Goal: Task Accomplishment & Management: Manage account settings

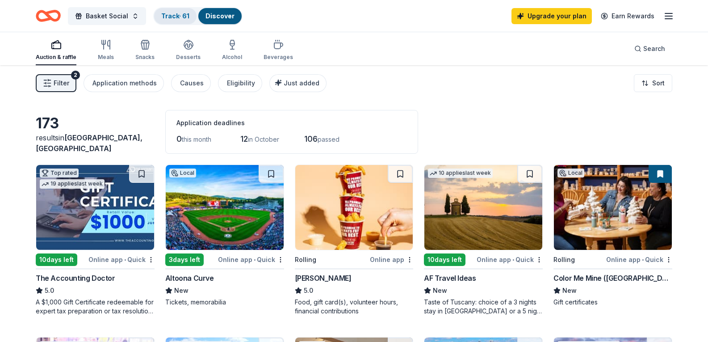
click at [176, 19] on link "Track · 61" at bounding box center [175, 16] width 28 height 8
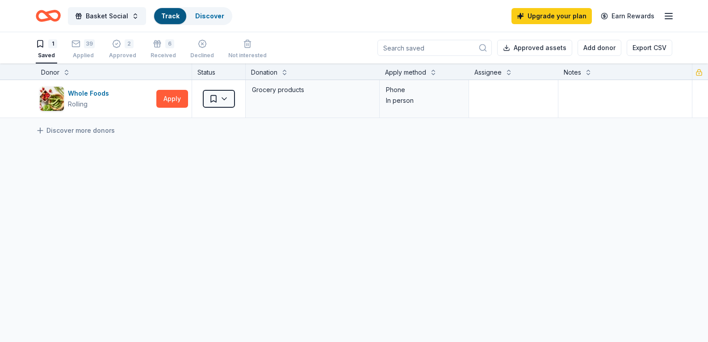
scroll to position [0, 0]
click at [80, 40] on icon "button" at bounding box center [75, 43] width 9 height 9
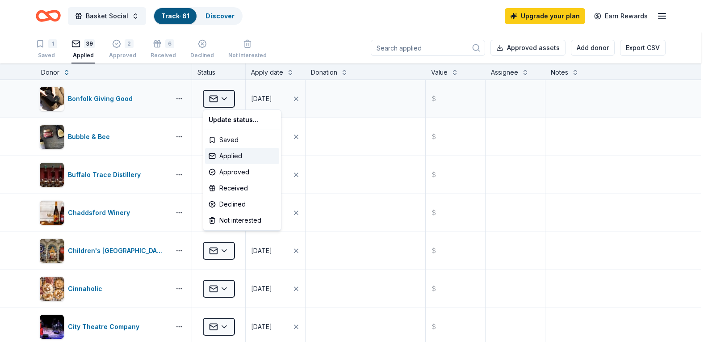
click at [222, 96] on html "Basket Social Track · 61 Discover Upgrade your plan Earn Rewards 1 Saved 39 App…" at bounding box center [354, 171] width 708 height 342
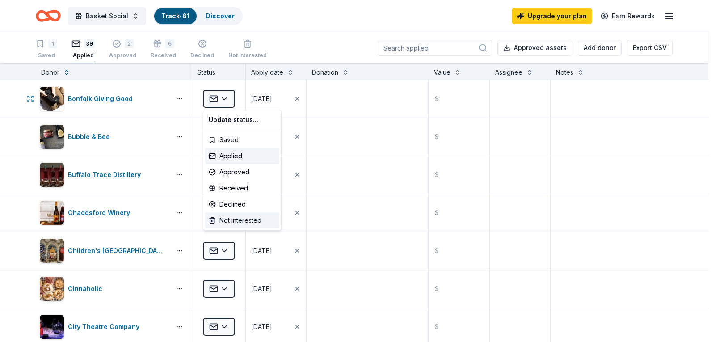
drag, startPoint x: 230, startPoint y: 221, endPoint x: 166, endPoint y: 203, distance: 67.2
click at [230, 221] on div "Not interested" at bounding box center [242, 220] width 74 height 16
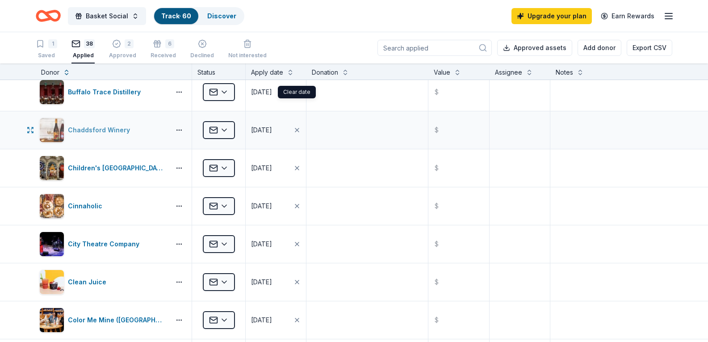
scroll to position [89, 0]
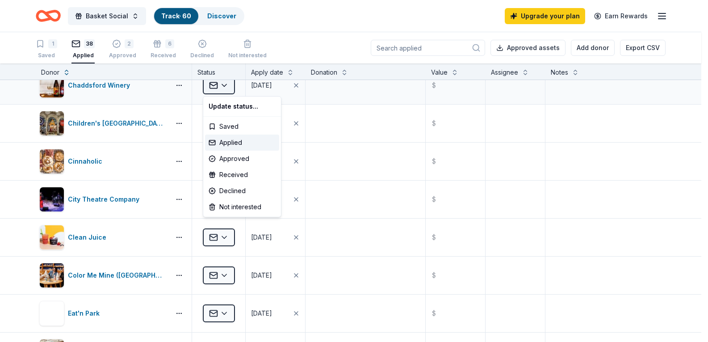
click at [219, 86] on html "Basket Social Track · 60 Discover Upgrade your plan Earn Rewards 1 Saved 38 App…" at bounding box center [354, 171] width 708 height 342
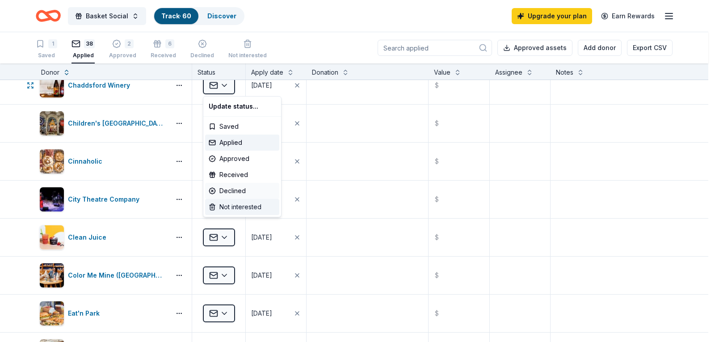
drag, startPoint x: 243, startPoint y: 204, endPoint x: 211, endPoint y: 195, distance: 33.1
click at [242, 204] on div "Not interested" at bounding box center [242, 207] width 74 height 16
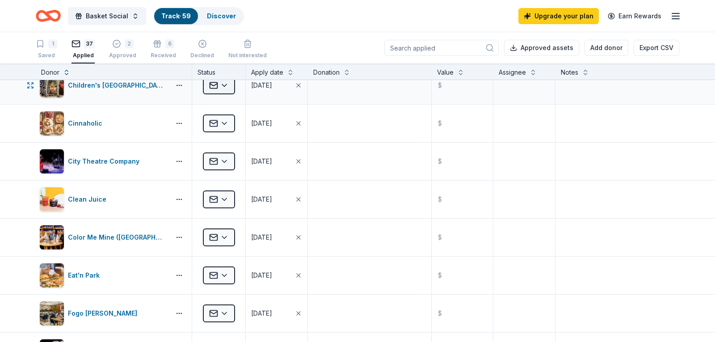
click at [219, 88] on html "Basket Social Track · 59 Discover Upgrade your plan Earn Rewards 1 Saved 37 App…" at bounding box center [357, 171] width 715 height 342
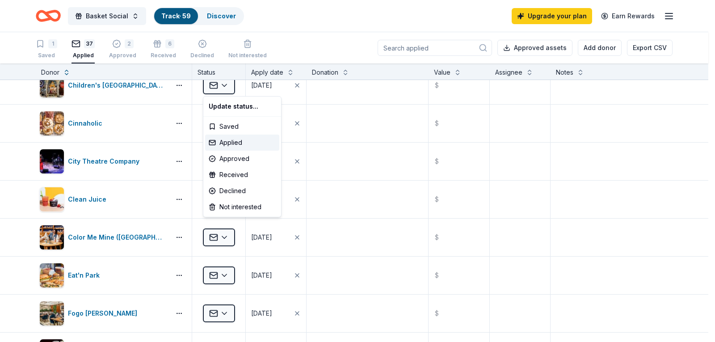
click at [310, 40] on html "Basket Social Track · 59 Discover Upgrade your plan Earn Rewards 1 Saved 37 App…" at bounding box center [357, 171] width 715 height 342
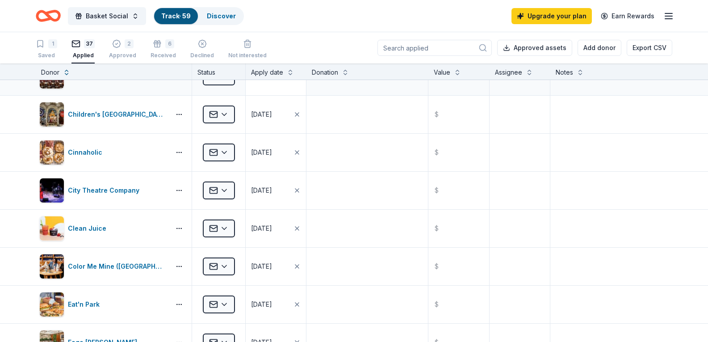
scroll to position [45, 0]
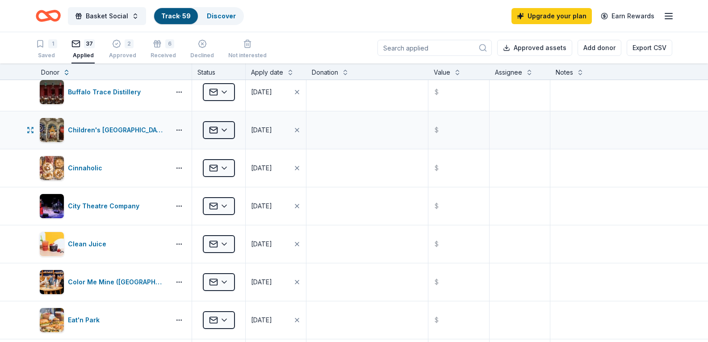
click at [225, 133] on html "Basket Social Track · 59 Discover Upgrade your plan Earn Rewards 1 Saved 37 App…" at bounding box center [354, 171] width 708 height 342
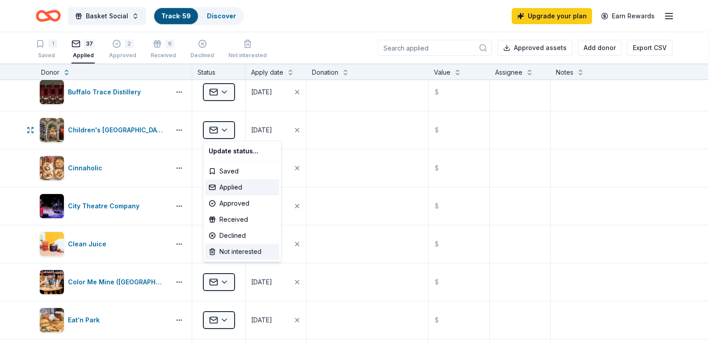
click at [247, 257] on div "Not interested" at bounding box center [242, 251] width 74 height 16
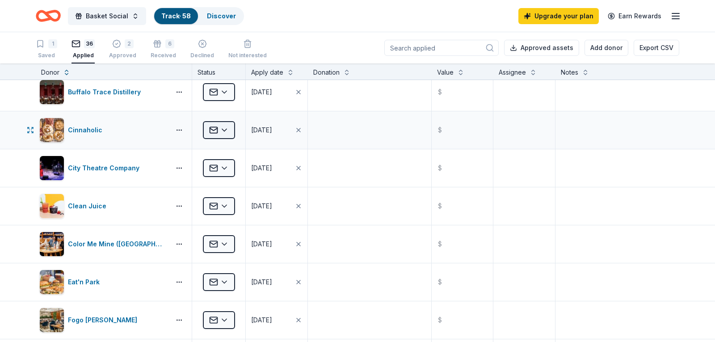
click at [213, 135] on html "Basket Social Track · 58 Discover Upgrade your plan Earn Rewards 1 Saved 36 App…" at bounding box center [357, 171] width 715 height 342
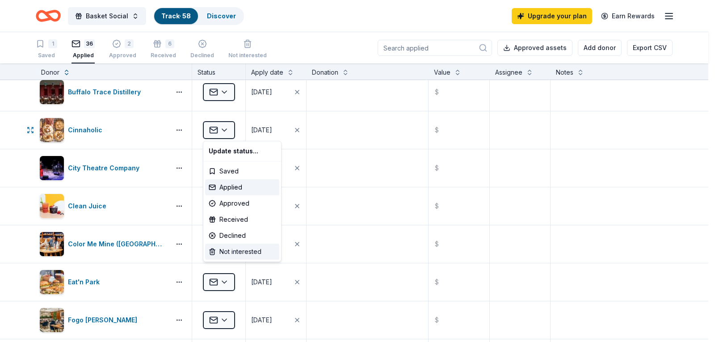
click at [231, 251] on div "Not interested" at bounding box center [242, 251] width 74 height 16
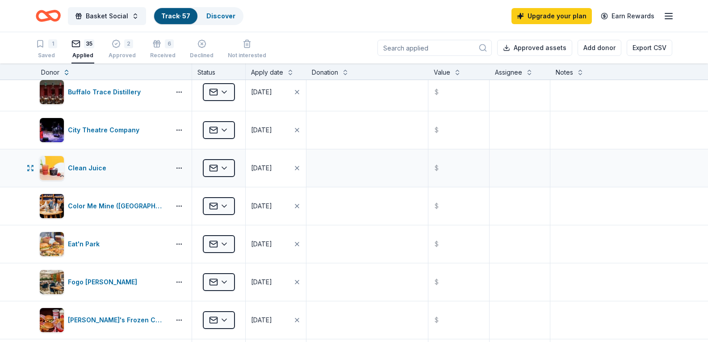
scroll to position [89, 0]
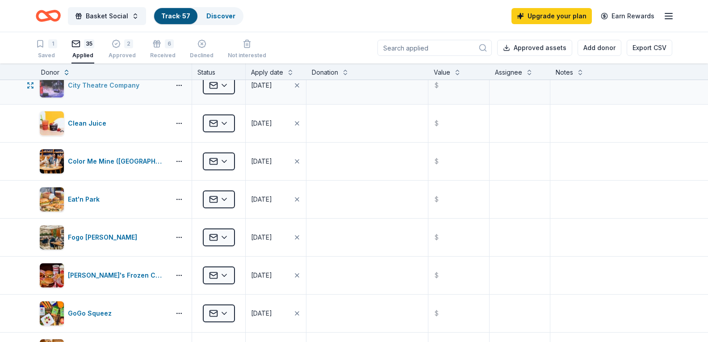
click at [105, 84] on div "City Theatre Company" at bounding box center [105, 85] width 75 height 11
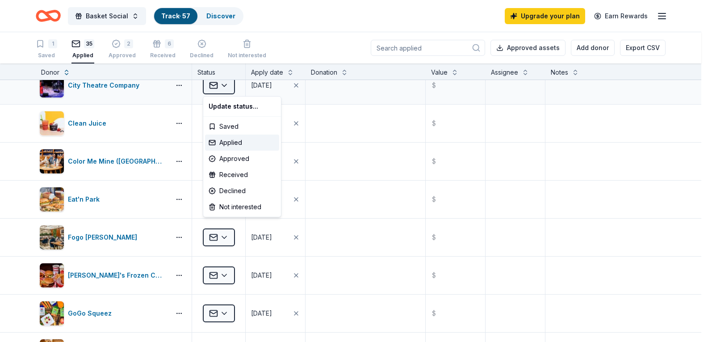
click at [221, 82] on html "Basket Social Track · 57 Discover Upgrade your plan Earn Rewards 1 Saved 35 App…" at bounding box center [354, 171] width 708 height 342
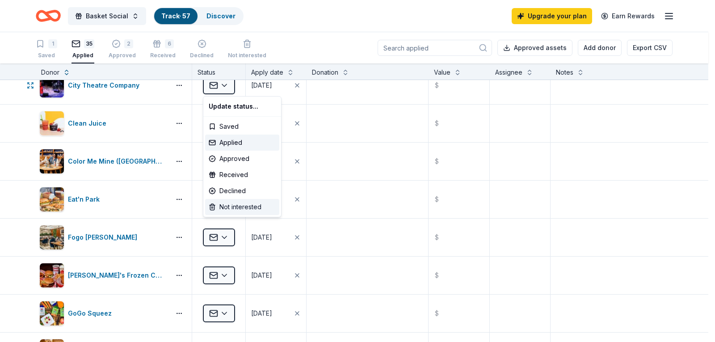
click at [224, 207] on div "Not interested" at bounding box center [242, 207] width 74 height 16
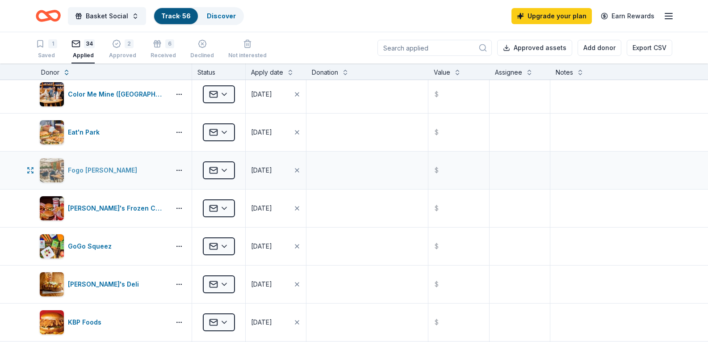
scroll to position [134, 0]
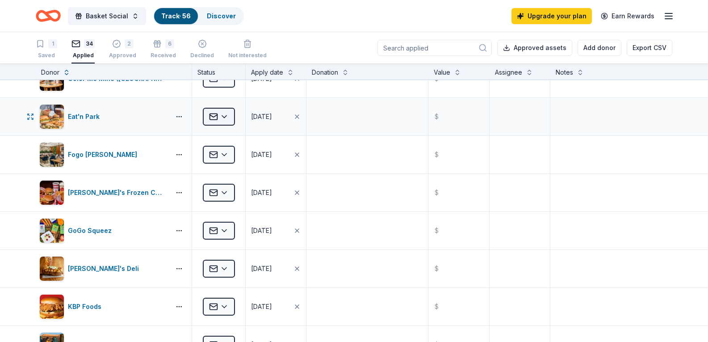
click at [225, 123] on html "Basket Social Track · 56 Discover Upgrade your plan Earn Rewards 1 Saved 34 App…" at bounding box center [354, 171] width 708 height 342
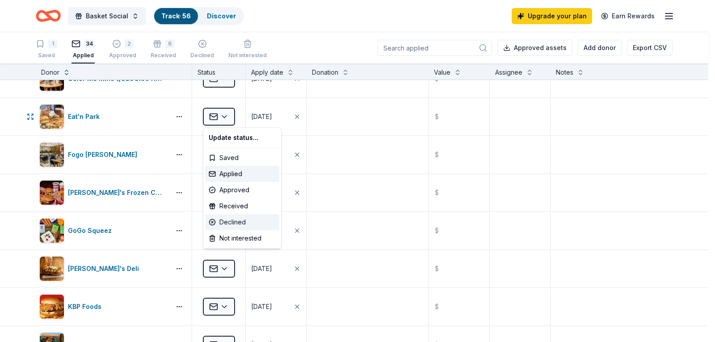
click at [223, 223] on div "Declined" at bounding box center [242, 222] width 74 height 16
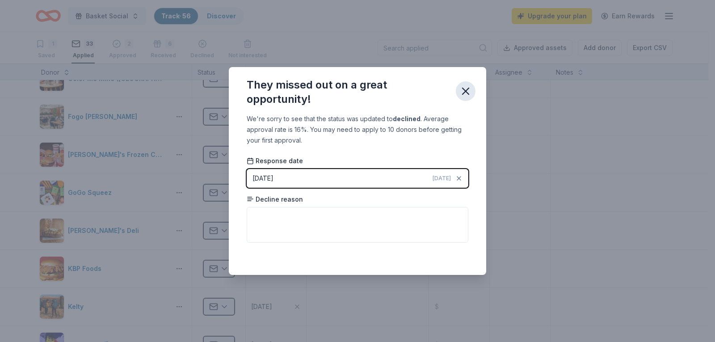
click at [466, 91] on icon "button" at bounding box center [465, 91] width 6 height 6
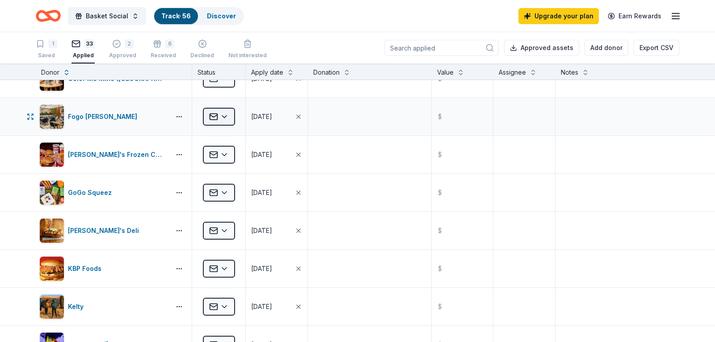
click at [216, 116] on html "Basket Social Track · 56 Discover Upgrade your plan Earn Rewards 1 Saved 33 App…" at bounding box center [357, 171] width 715 height 342
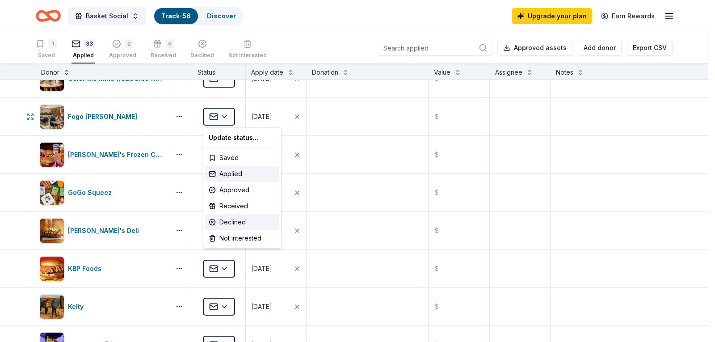
click at [234, 227] on div "Declined" at bounding box center [242, 222] width 74 height 16
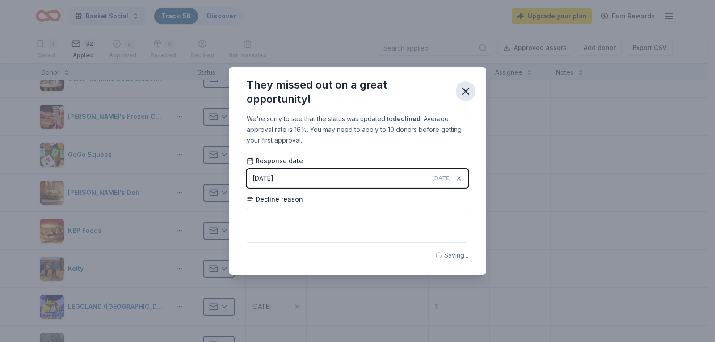
click at [464, 86] on icon "button" at bounding box center [465, 91] width 13 height 13
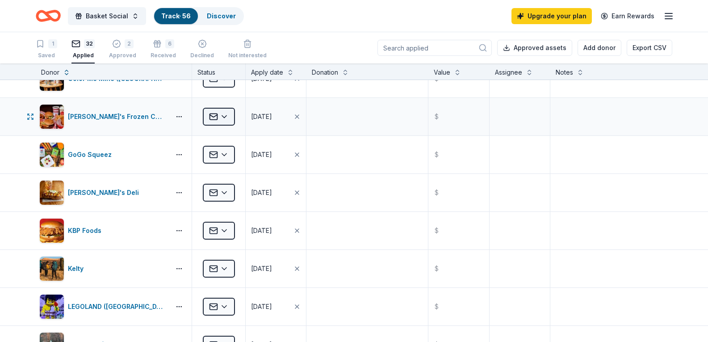
click at [216, 118] on html "Basket Social Track · 56 Discover Upgrade your plan Earn Rewards 1 Saved 32 App…" at bounding box center [354, 171] width 708 height 342
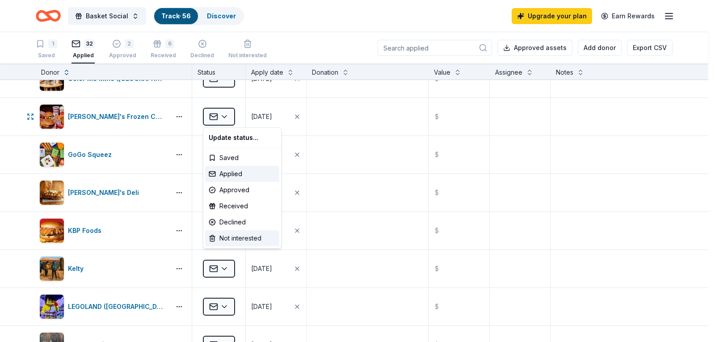
click at [234, 240] on div "Not interested" at bounding box center [242, 238] width 74 height 16
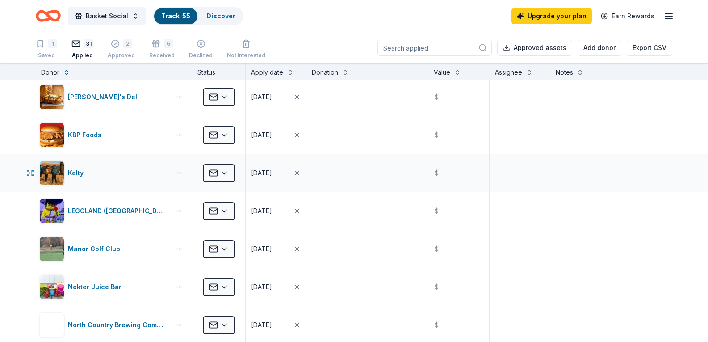
scroll to position [179, 0]
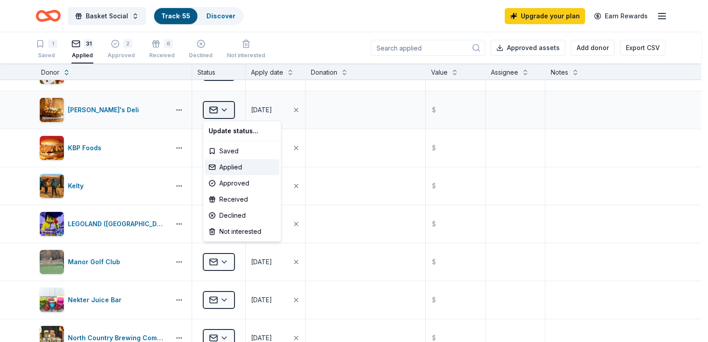
click at [232, 102] on html "Basket Social Track · 55 Discover Upgrade your plan Earn Rewards 1 Saved 31 App…" at bounding box center [354, 171] width 708 height 342
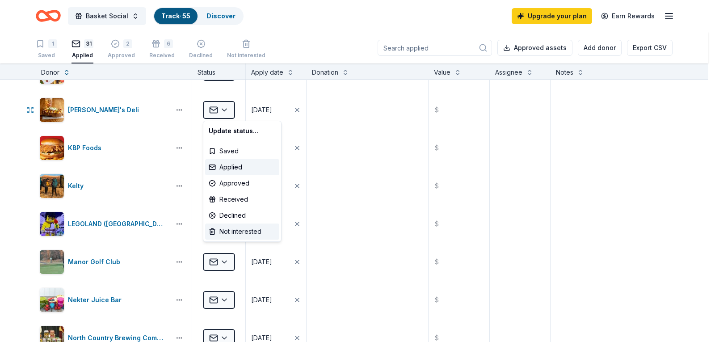
click at [226, 230] on div "Not interested" at bounding box center [242, 231] width 74 height 16
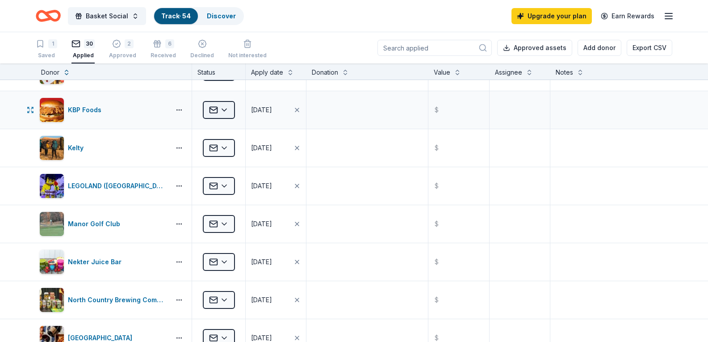
click at [223, 106] on html "Basket Social Track · 54 Discover Upgrade your plan Earn Rewards 1 Saved 30 App…" at bounding box center [354, 171] width 708 height 342
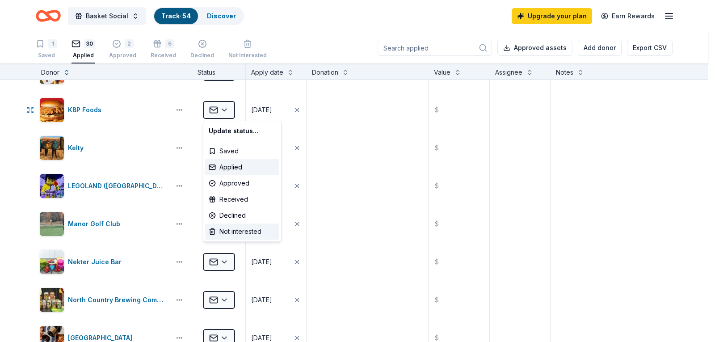
click at [253, 232] on div "Not interested" at bounding box center [242, 231] width 74 height 16
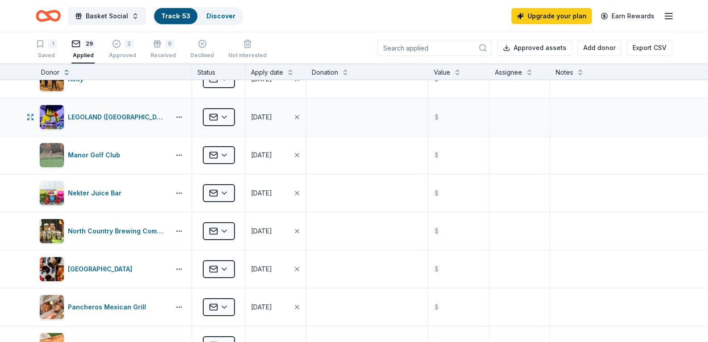
scroll to position [223, 0]
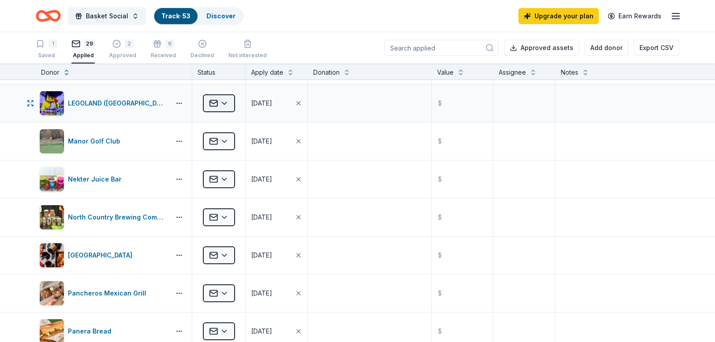
click at [219, 107] on html "Basket Social Track · 53 Discover Upgrade your plan Earn Rewards 1 Saved 29 App…" at bounding box center [357, 171] width 715 height 342
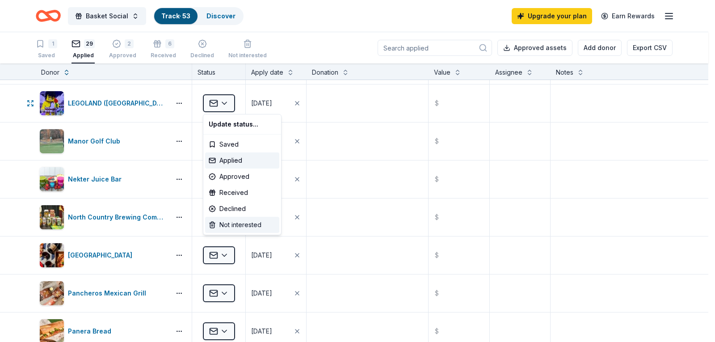
click at [233, 223] on div "Not interested" at bounding box center [242, 225] width 74 height 16
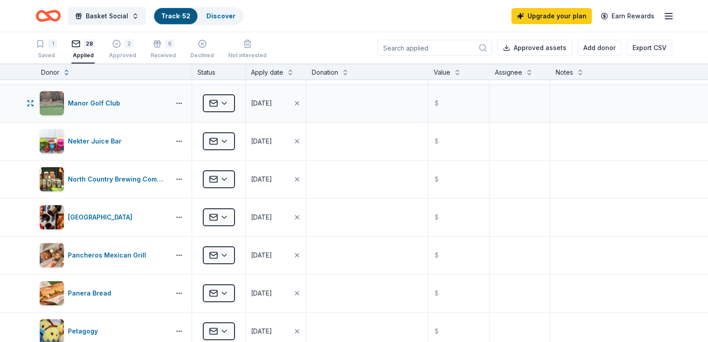
click at [235, 97] on div "Applied" at bounding box center [218, 103] width 53 height 38
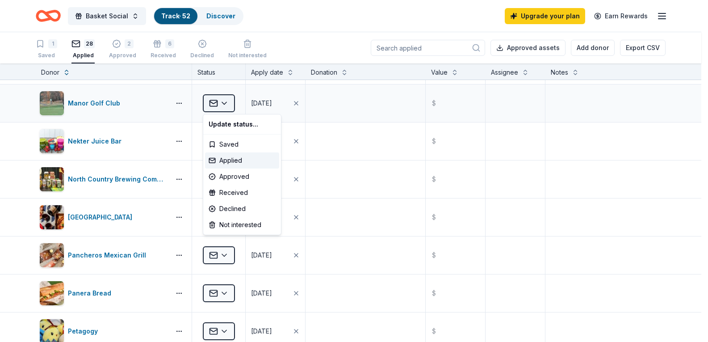
click at [221, 107] on html "Basket Social Track · 52 Discover Upgrade your plan Earn Rewards 1 Saved 28 App…" at bounding box center [354, 171] width 708 height 342
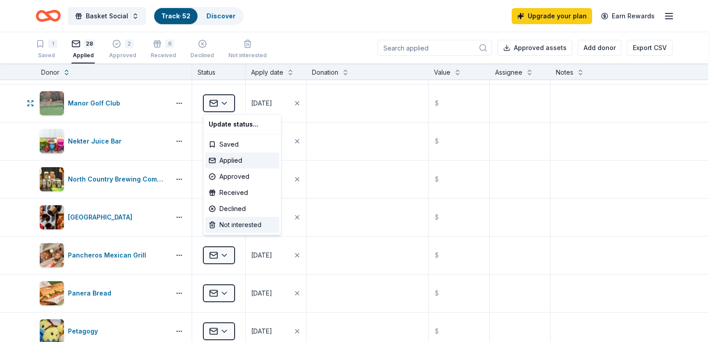
click at [233, 227] on div "Not interested" at bounding box center [242, 225] width 74 height 16
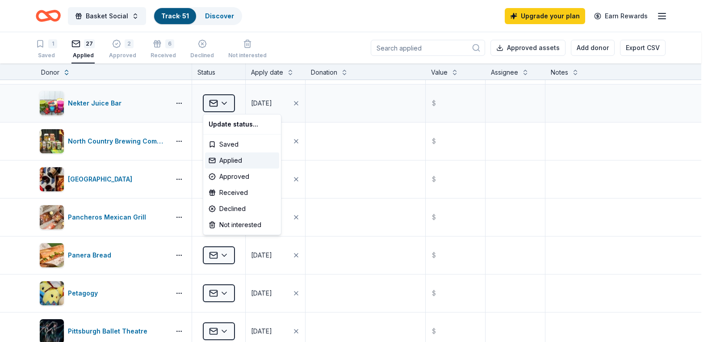
click at [219, 102] on html "Basket Social Track · 51 Discover Upgrade your plan Earn Rewards 1 Saved 27 App…" at bounding box center [354, 171] width 708 height 342
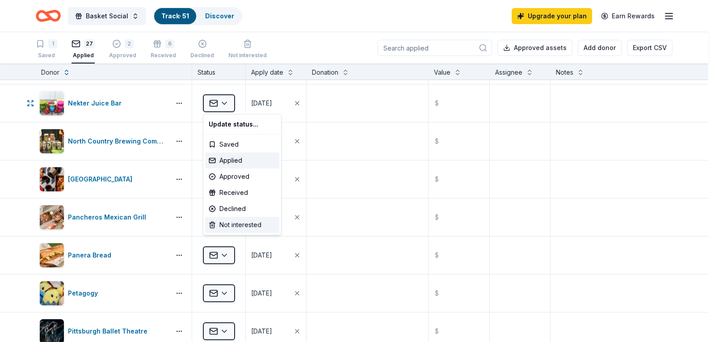
click at [241, 224] on div "Not interested" at bounding box center [242, 225] width 74 height 16
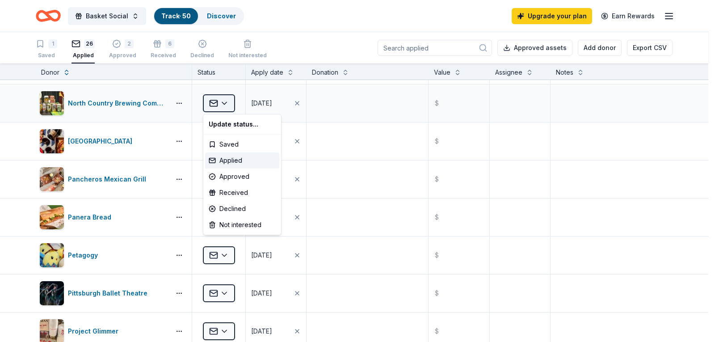
click at [223, 105] on html "Basket Social Track · 50 Discover Upgrade your plan Earn Rewards 1 Saved 26 App…" at bounding box center [357, 171] width 715 height 342
click at [310, 38] on html "Basket Social Track · 50 Discover Upgrade your plan Earn Rewards 1 Saved 26 App…" at bounding box center [357, 171] width 715 height 342
click at [210, 97] on html "Basket Social Track · 50 Discover Upgrade your plan Earn Rewards 1 Saved 26 App…" at bounding box center [354, 171] width 708 height 342
click at [231, 229] on div "Not interested" at bounding box center [242, 225] width 74 height 16
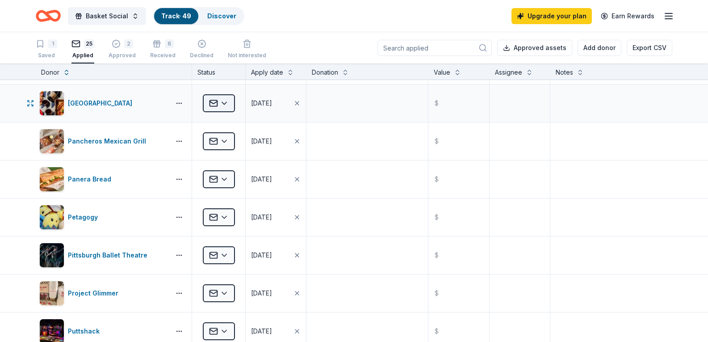
click at [220, 97] on html "Basket Social Track · 49 Discover Upgrade your plan Earn Rewards 1 Saved 25 App…" at bounding box center [354, 171] width 708 height 342
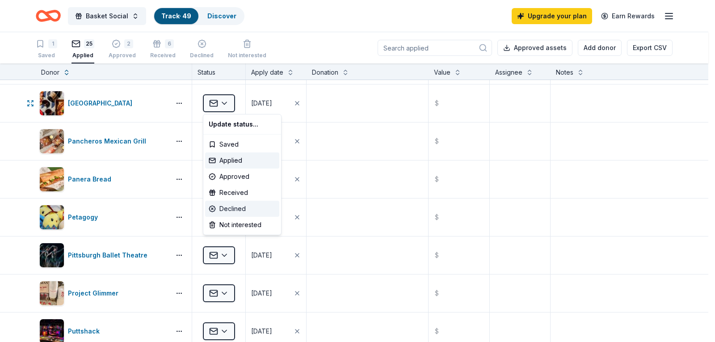
click at [223, 216] on div "Declined" at bounding box center [242, 209] width 74 height 16
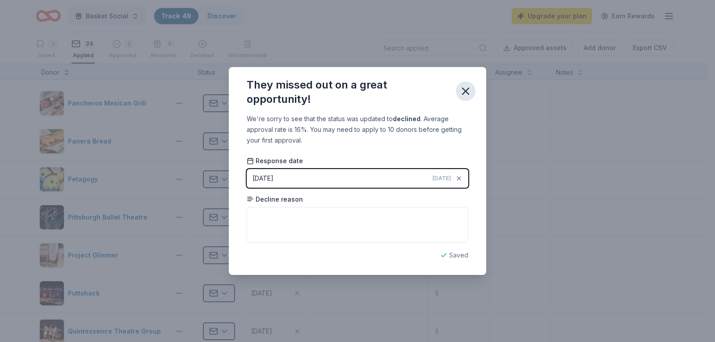
click at [471, 88] on icon "button" at bounding box center [465, 91] width 13 height 13
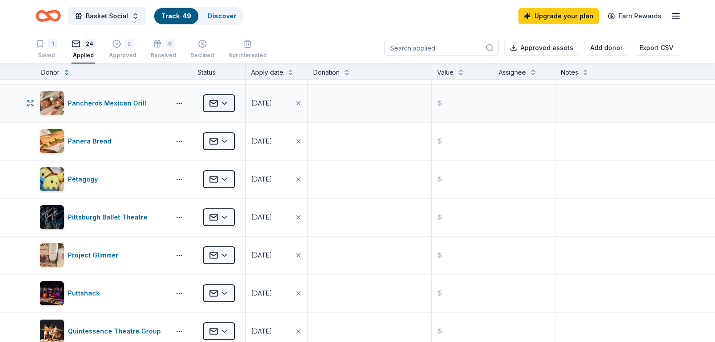
click at [229, 103] on html "Basket Social Track · 49 Discover Upgrade your plan Earn Rewards 1 Saved 24 App…" at bounding box center [357, 171] width 715 height 342
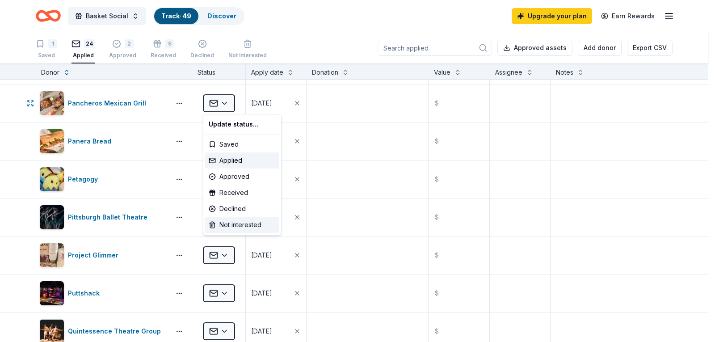
click at [240, 228] on div "Not interested" at bounding box center [242, 225] width 74 height 16
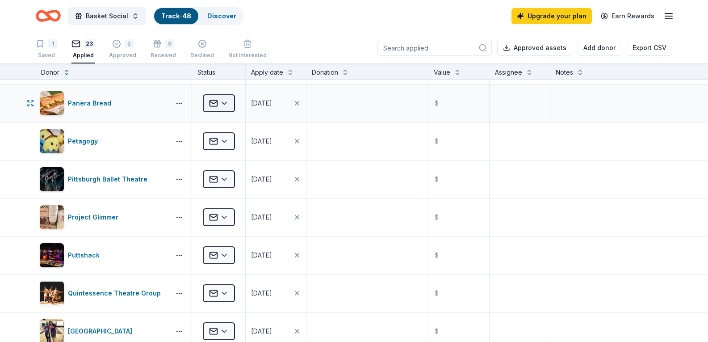
click at [222, 100] on html "Basket Social Track · 48 Discover Upgrade your plan Earn Rewards 1 Saved 23 App…" at bounding box center [354, 171] width 708 height 342
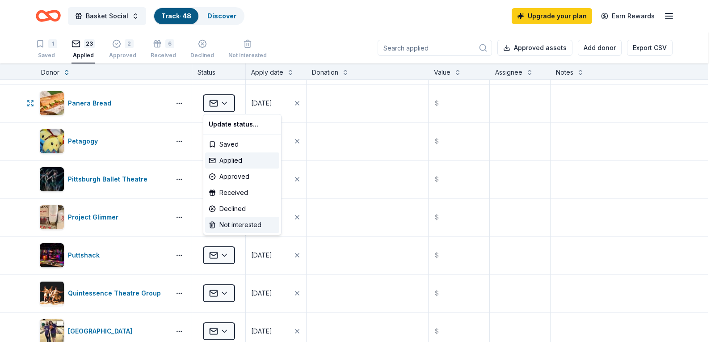
click at [233, 220] on div "Not interested" at bounding box center [242, 225] width 74 height 16
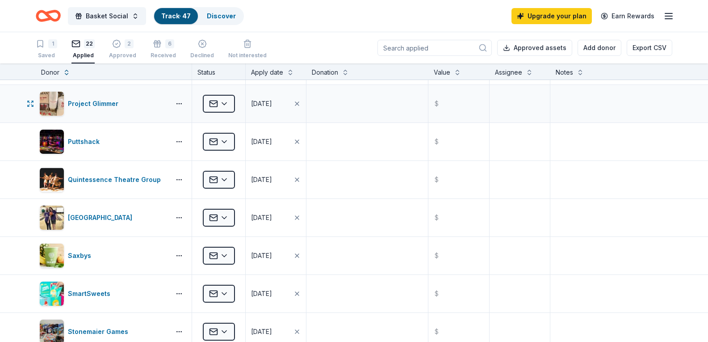
scroll to position [313, 0]
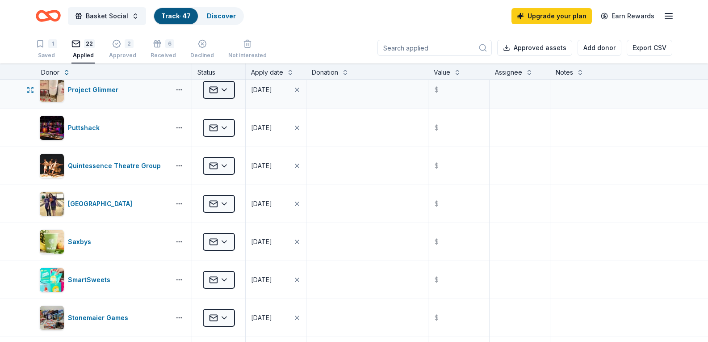
click at [221, 92] on html "Basket Social Track · 47 Discover Upgrade your plan Earn Rewards 1 Saved 22 App…" at bounding box center [354, 171] width 708 height 342
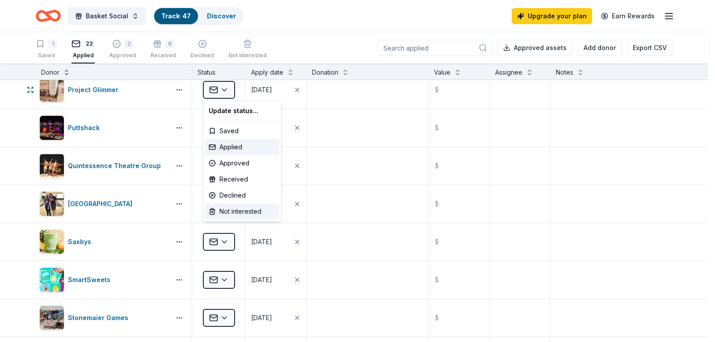
click at [236, 209] on div "Not interested" at bounding box center [242, 211] width 74 height 16
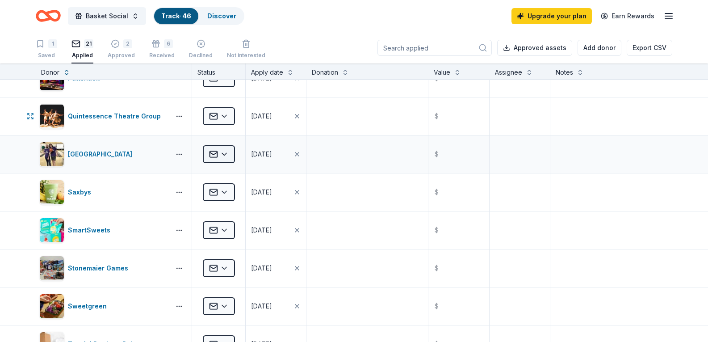
scroll to position [357, 0]
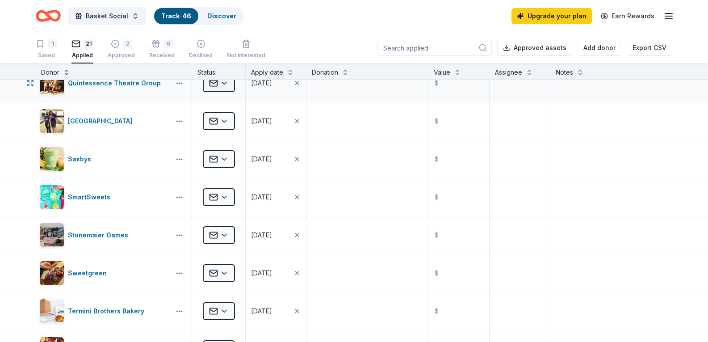
click at [222, 89] on html "Basket Social Track · 46 Discover Upgrade your plan Earn Rewards 1 Saved 21 App…" at bounding box center [354, 171] width 708 height 342
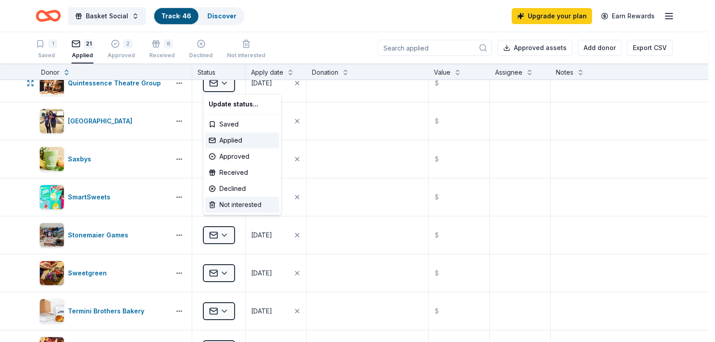
click at [230, 204] on div "Not interested" at bounding box center [242, 205] width 74 height 16
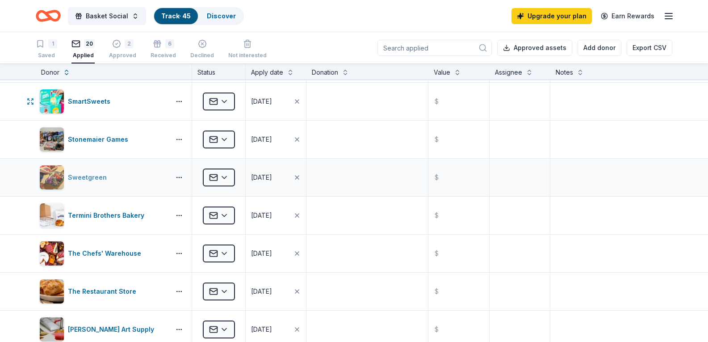
scroll to position [435, 0]
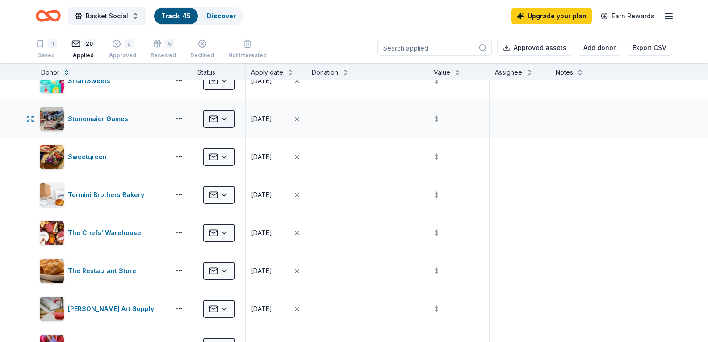
click at [221, 117] on html "Basket Social Track · 45 Discover Upgrade your plan Earn Rewards 1 Saved 20 App…" at bounding box center [354, 171] width 708 height 342
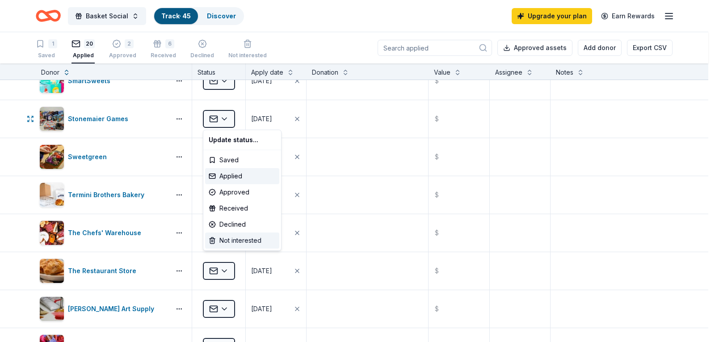
click at [246, 237] on div "Not interested" at bounding box center [242, 240] width 74 height 16
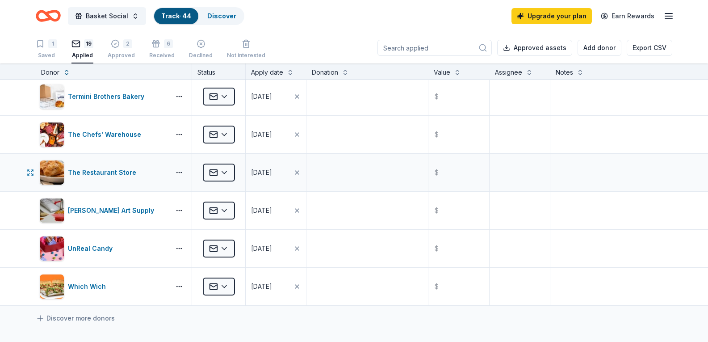
scroll to position [480, 0]
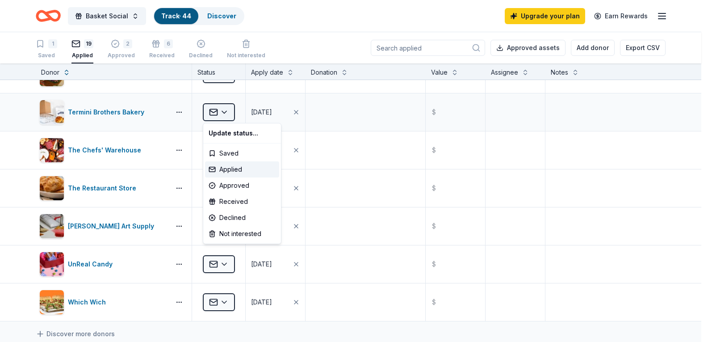
click at [222, 112] on html "Basket Social Track · 44 Discover Upgrade your plan Earn Rewards 1 Saved 19 App…" at bounding box center [354, 171] width 708 height 342
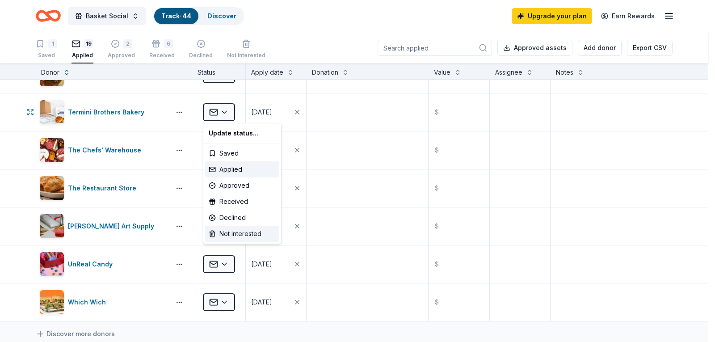
click at [238, 238] on div "Not interested" at bounding box center [242, 234] width 74 height 16
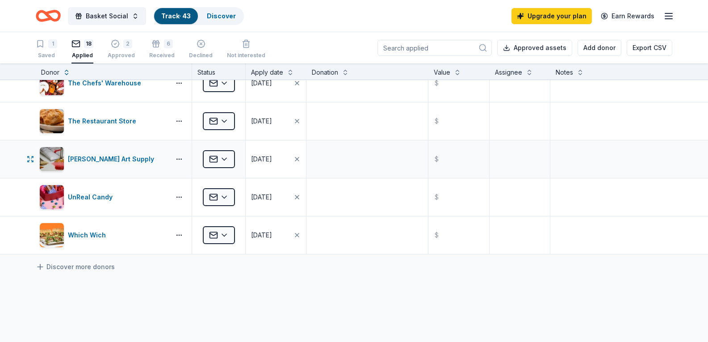
scroll to position [525, 0]
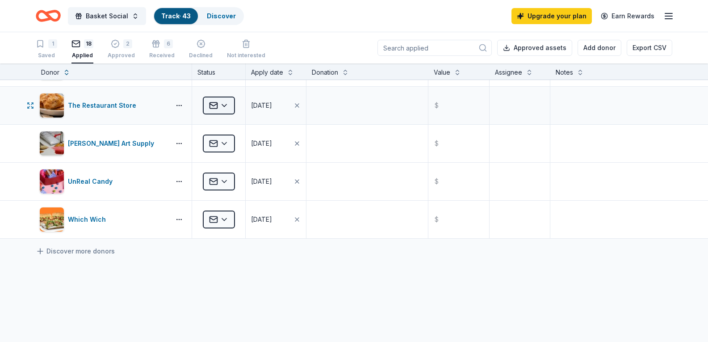
click at [209, 112] on html "Basket Social Track · 43 Discover Upgrade your plan Earn Rewards 1 Saved 18 App…" at bounding box center [354, 171] width 708 height 342
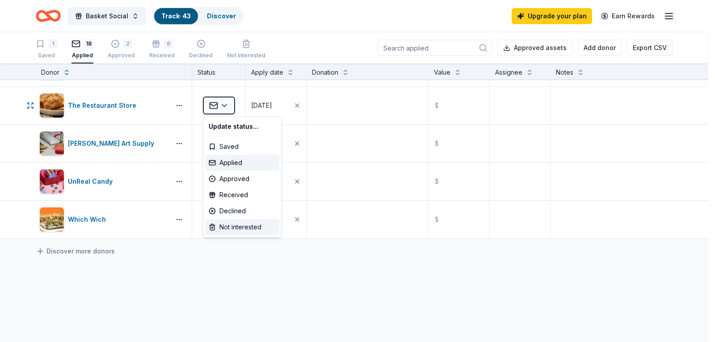
click at [257, 231] on div "Not interested" at bounding box center [242, 227] width 74 height 16
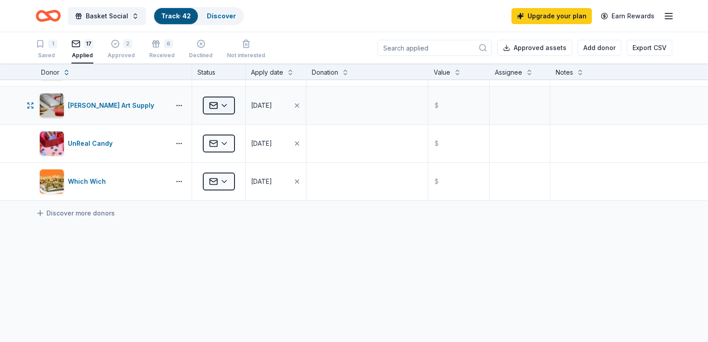
click at [216, 105] on html "Basket Social Track · 42 Discover Upgrade your plan Earn Rewards 1 Saved 17 App…" at bounding box center [354, 171] width 708 height 342
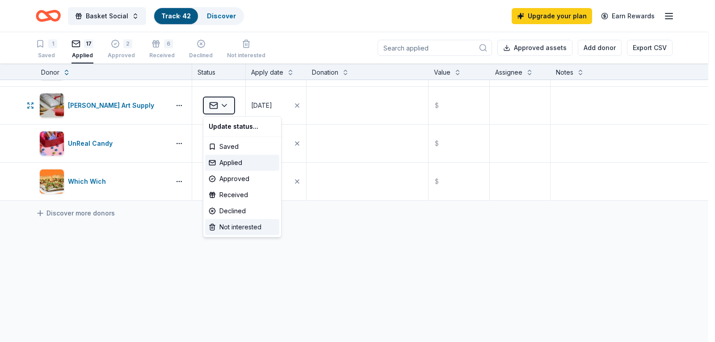
click at [251, 231] on div "Not interested" at bounding box center [242, 227] width 74 height 16
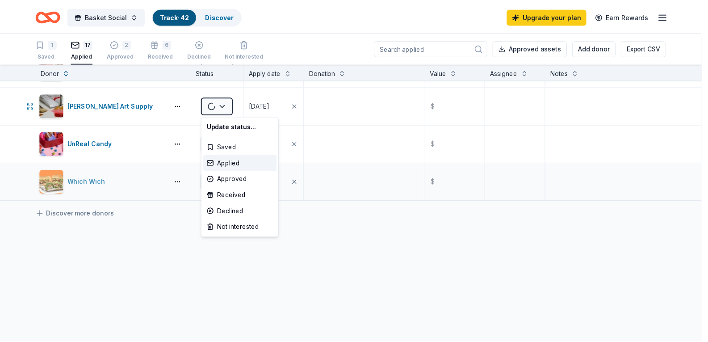
scroll to position [513, 0]
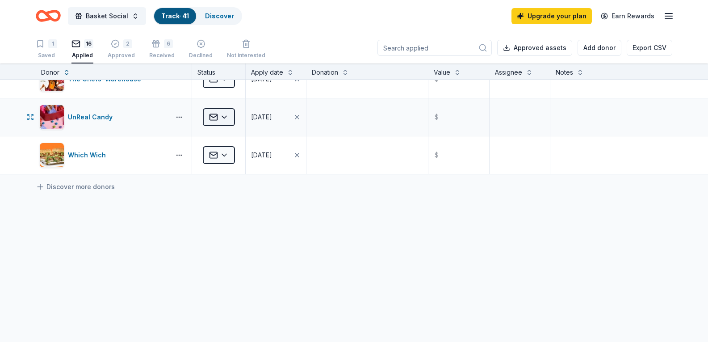
click at [234, 113] on html "Basket Social Track · 41 Discover Upgrade your plan Earn Rewards 1 Saved 16 App…" at bounding box center [354, 171] width 708 height 342
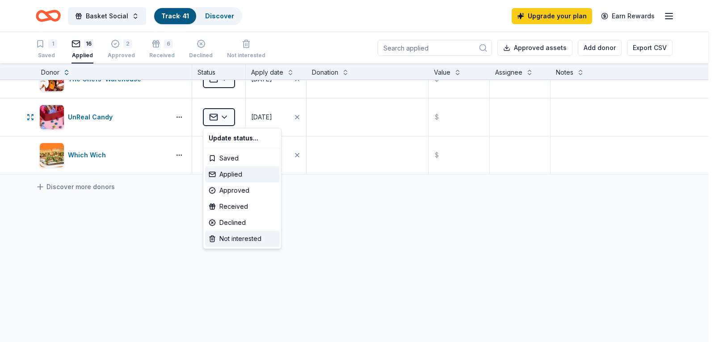
click at [244, 237] on div "Not interested" at bounding box center [242, 238] width 74 height 16
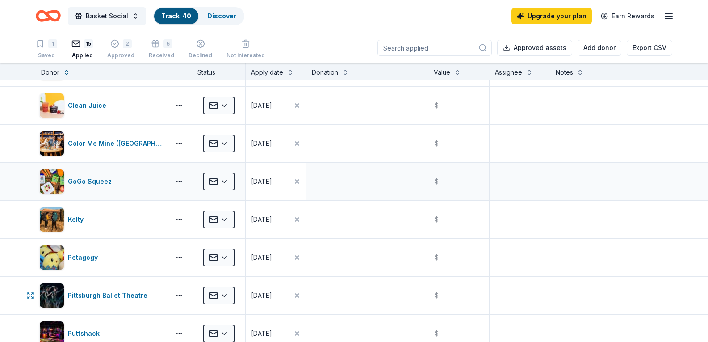
scroll to position [0, 0]
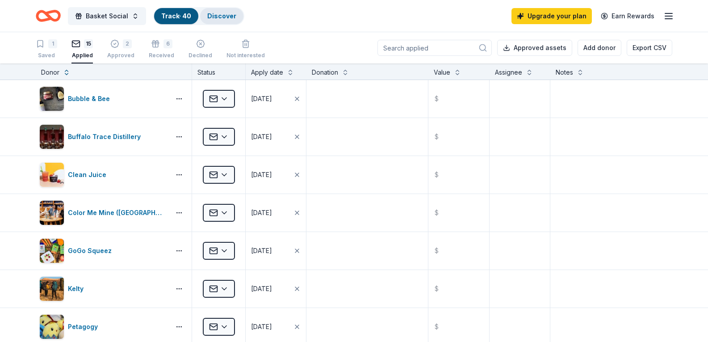
click at [211, 21] on div "Discover" at bounding box center [221, 16] width 43 height 16
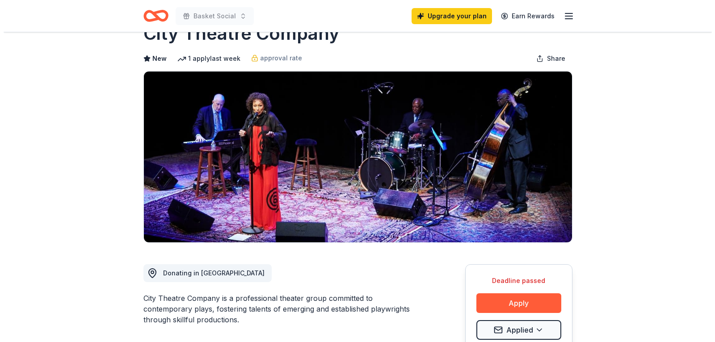
scroll to position [45, 0]
